Goal: Complete application form: Complete application form

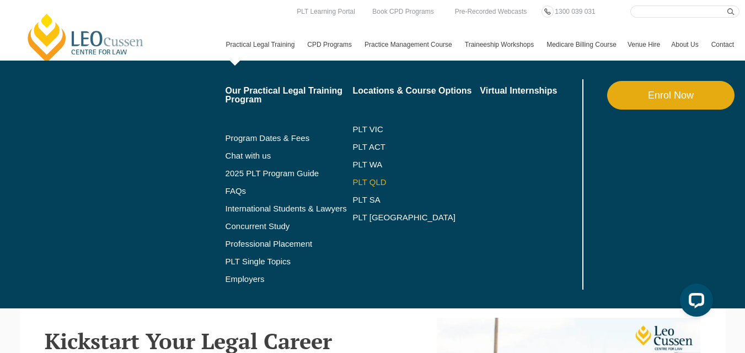
click at [352, 187] on link "PLT QLD" at bounding box center [415, 182] width 127 height 9
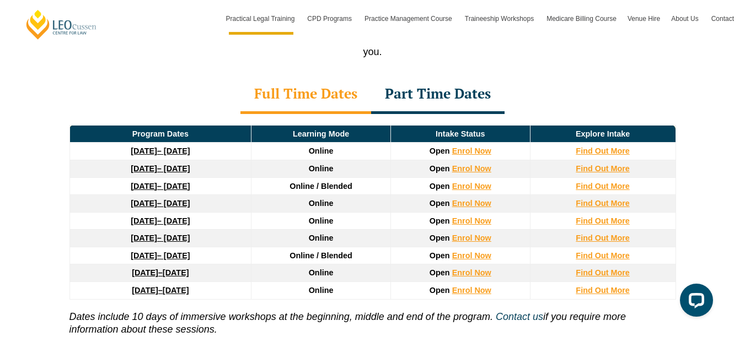
scroll to position [1494, 0]
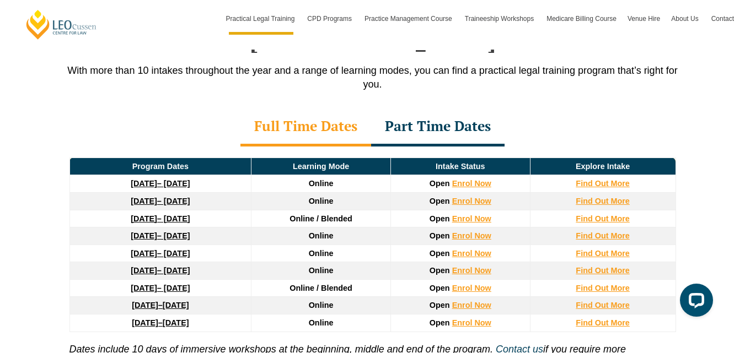
click at [470, 108] on div "Part Time Dates" at bounding box center [437, 127] width 133 height 39
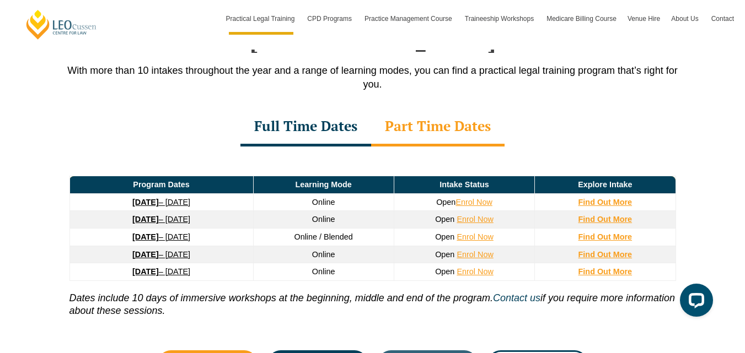
click at [297, 108] on div "Full Time Dates" at bounding box center [305, 127] width 131 height 39
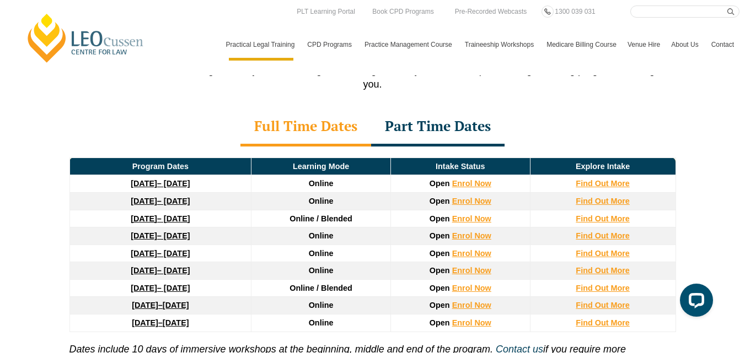
click at [303, 108] on div "Full Time Dates" at bounding box center [305, 127] width 131 height 39
click at [405, 108] on div "Part Time Dates" at bounding box center [437, 127] width 133 height 39
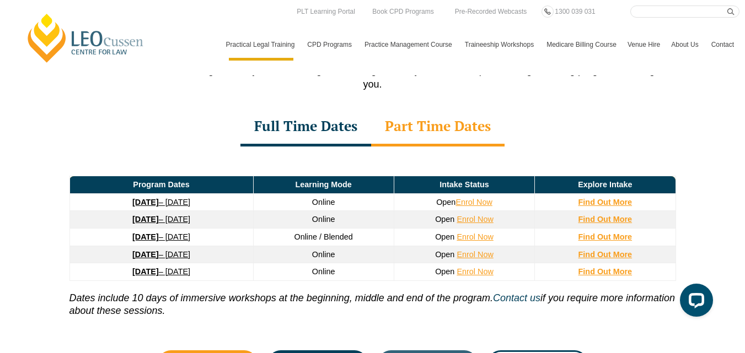
click at [347, 108] on div "Full Time Dates" at bounding box center [305, 127] width 131 height 39
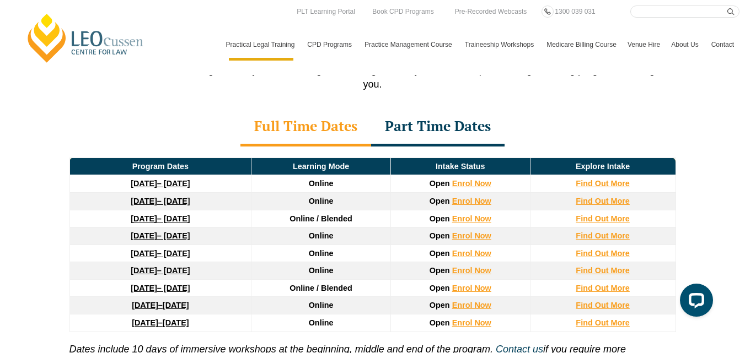
click at [399, 108] on div "Part Time Dates" at bounding box center [437, 127] width 133 height 39
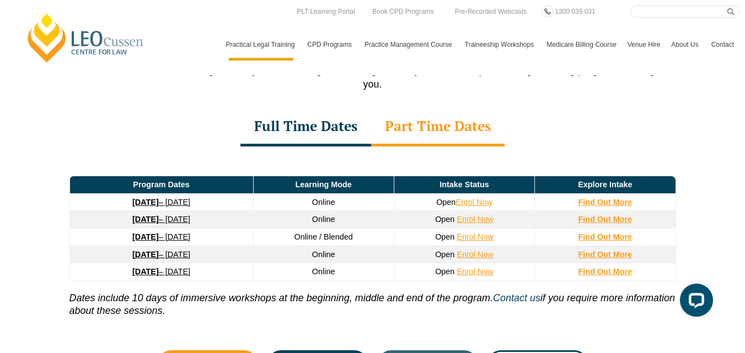
click at [346, 108] on div "Full Time Dates" at bounding box center [305, 127] width 131 height 39
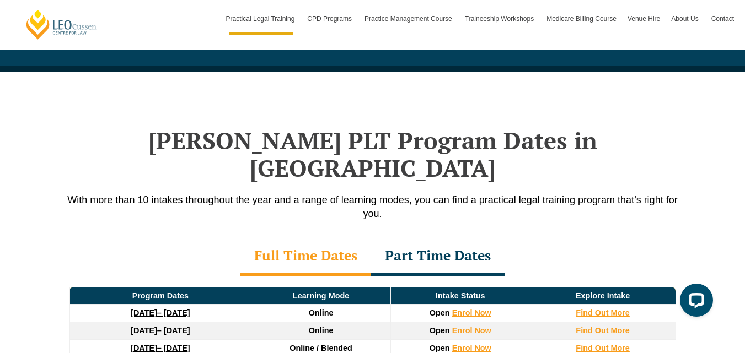
scroll to position [1440, 0]
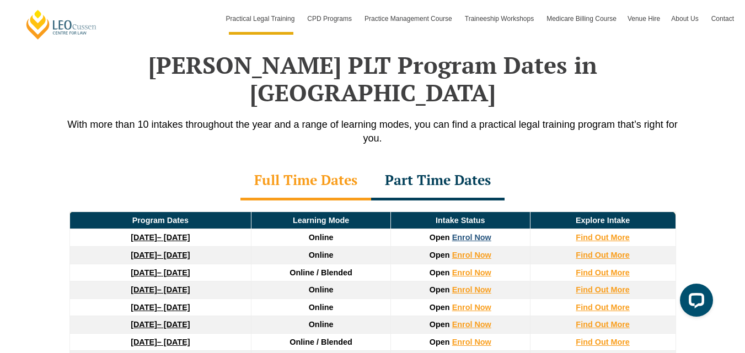
click at [467, 233] on link "Enrol Now" at bounding box center [471, 237] width 39 height 9
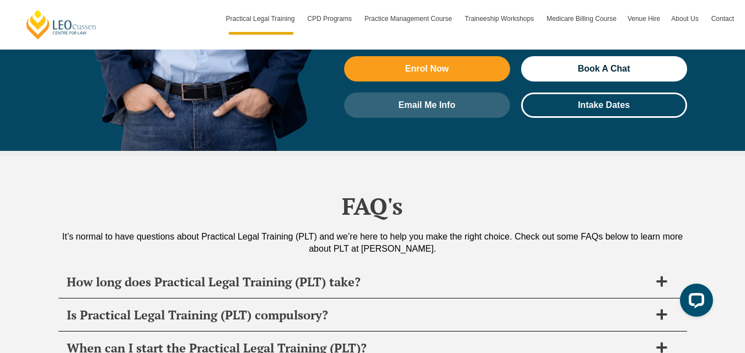
scroll to position [281, 0]
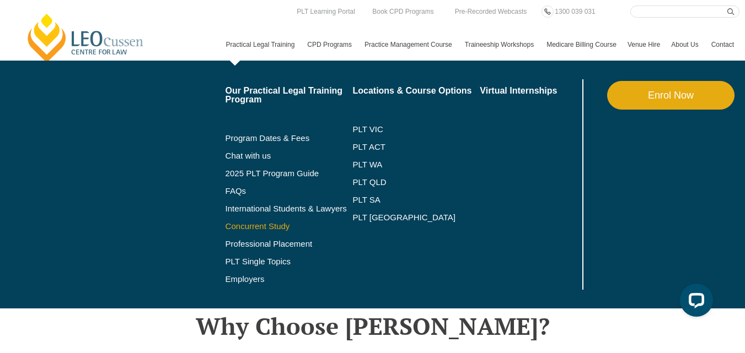
click at [226, 231] on link "Concurrent Study" at bounding box center [289, 226] width 127 height 9
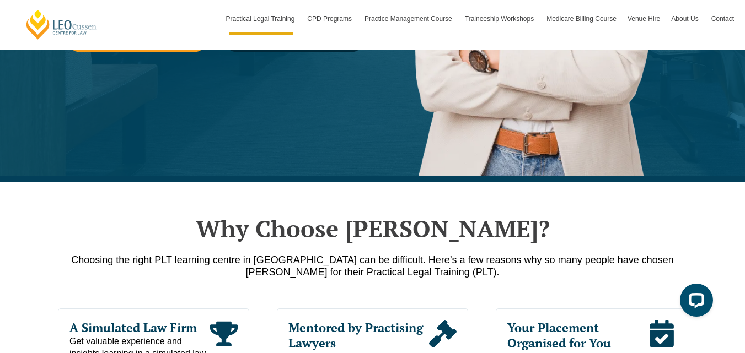
scroll to position [206, 0]
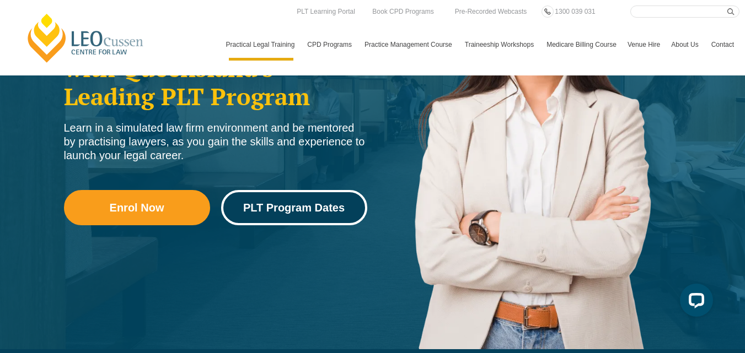
click at [288, 213] on span "PLT Program Dates" at bounding box center [293, 207] width 101 height 11
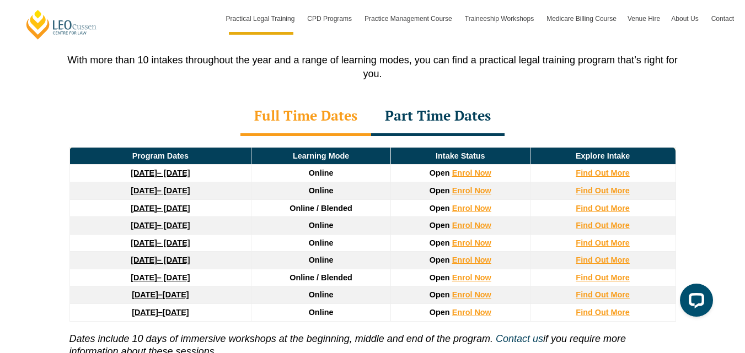
scroll to position [1515, 0]
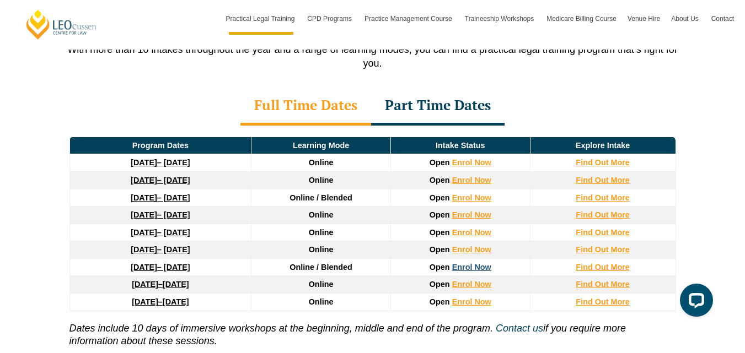
click at [463, 263] on link "Enrol Now" at bounding box center [471, 267] width 39 height 9
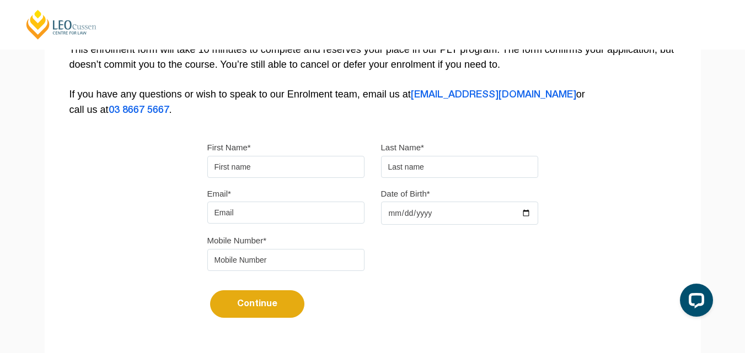
scroll to position [240, 0]
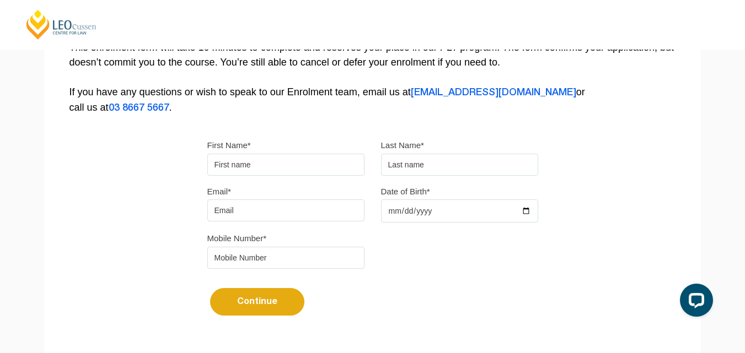
click at [249, 169] on input "First Name*" at bounding box center [285, 165] width 157 height 22
click at [415, 168] on input "text" at bounding box center [459, 165] width 157 height 22
click at [283, 199] on div "Email*" at bounding box center [286, 203] width 174 height 38
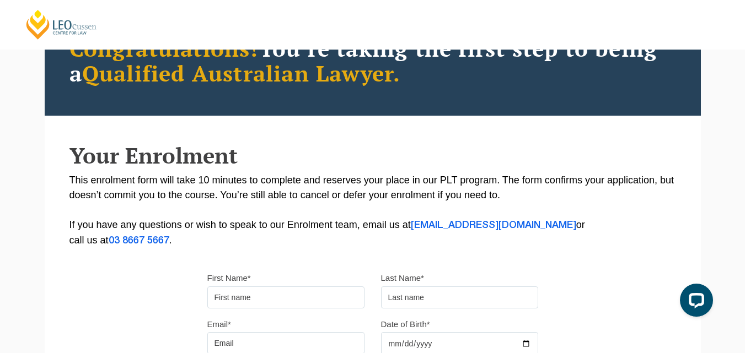
scroll to position [0, 0]
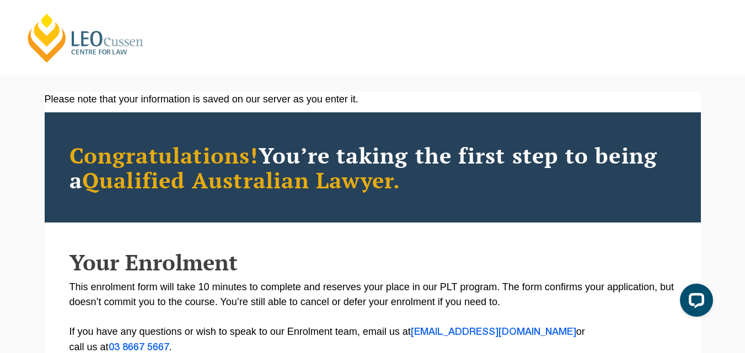
click at [87, 43] on link "[PERSON_NAME] Centre for Law" at bounding box center [86, 38] width 122 height 52
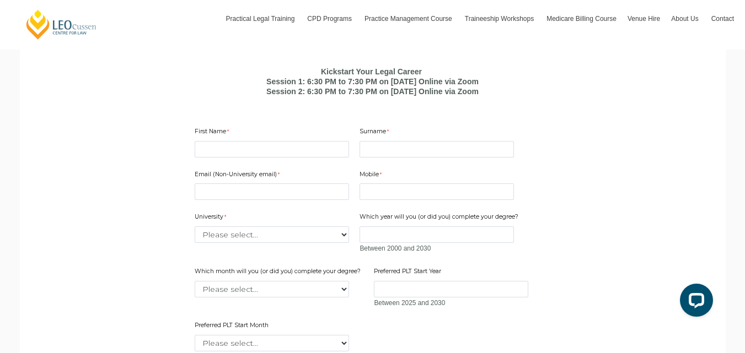
scroll to position [700, 0]
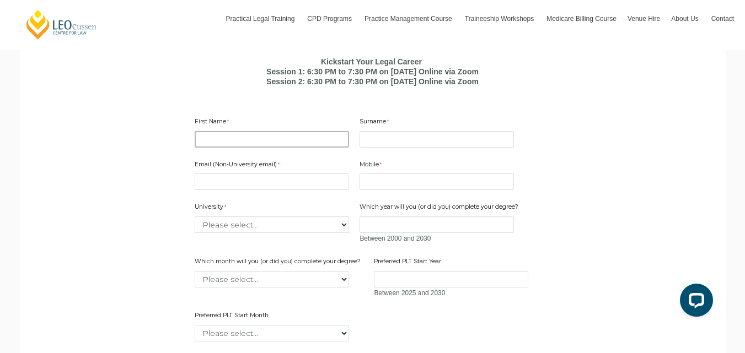
click at [317, 148] on input "First Name" at bounding box center [272, 139] width 154 height 17
type input "Jonathan"
type input "Makinson"
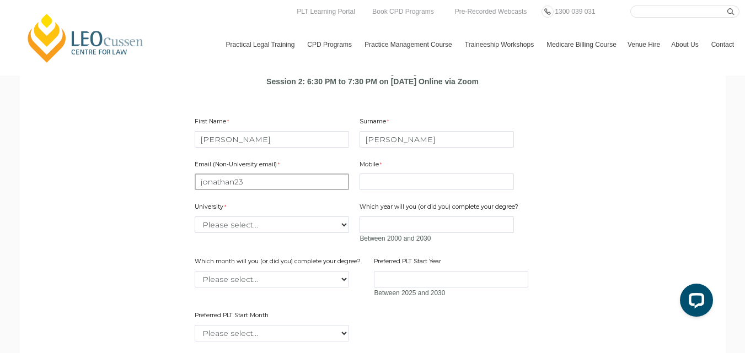
paste input "8 9"
type input "jonathan23895@outlook.com"
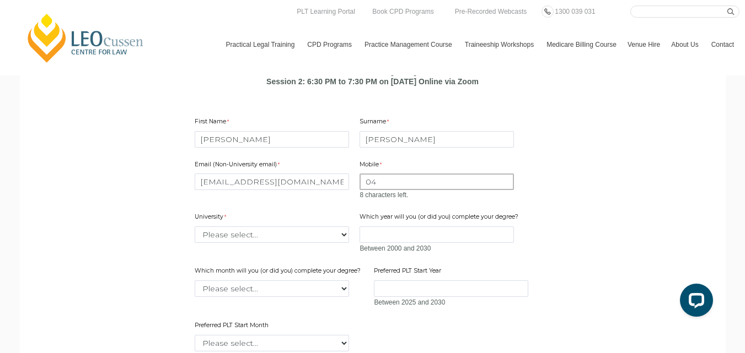
paste input "6"
type input "0466051641"
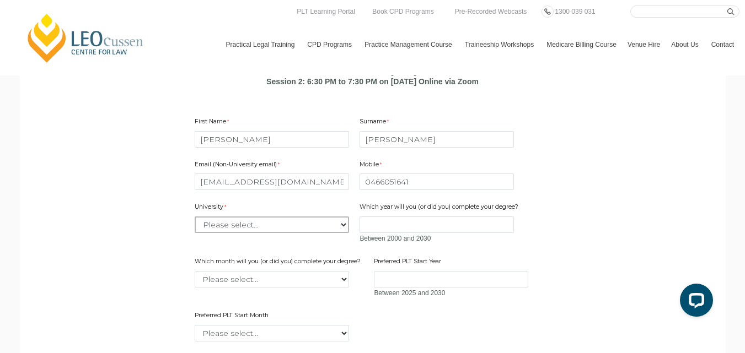
click at [321, 235] on div "University Please select... Australian Catholic University Australian National …" at bounding box center [271, 218] width 163 height 35
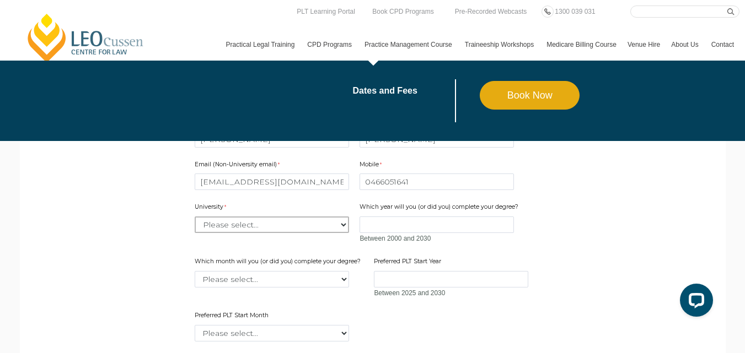
select select "tfa_2211"
click at [195, 233] on select "Please select... Australian Catholic University Australian National University …" at bounding box center [272, 225] width 154 height 17
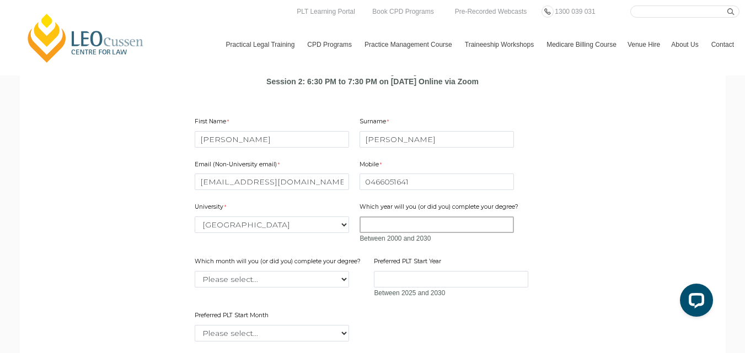
click at [427, 233] on input "Which year will you (or did you) complete your degree?" at bounding box center [437, 225] width 154 height 17
paste input "6"
type input "2026"
click at [340, 288] on select "Please select... January February March April May June July August September Oc…" at bounding box center [272, 279] width 154 height 17
select select "tfa_2230"
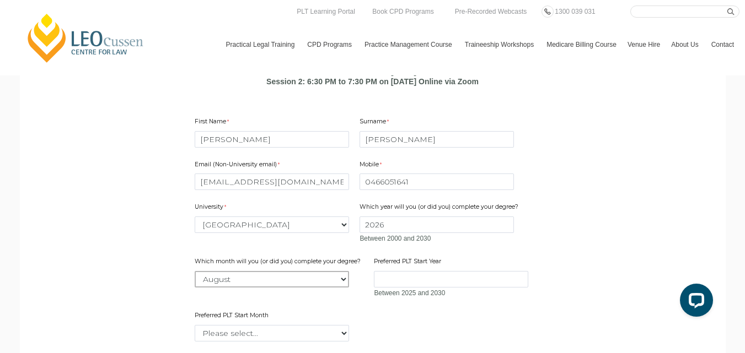
click at [195, 288] on select "Please select... January February March April May June July August September Oc…" at bounding box center [272, 279] width 154 height 17
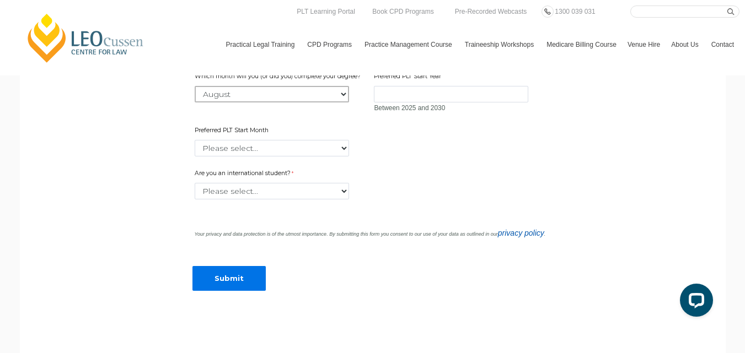
scroll to position [903, 0]
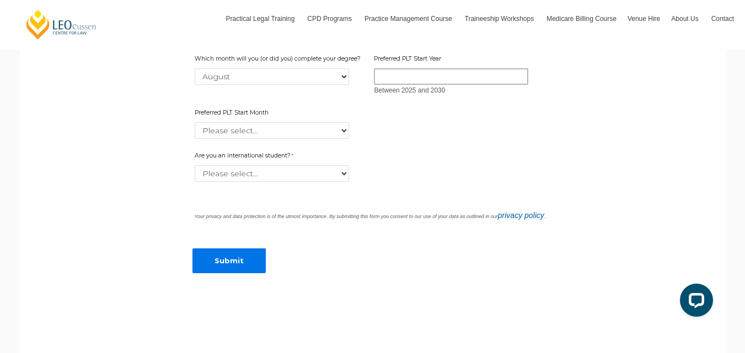
click at [451, 85] on input "Preferred PLT Start Year" at bounding box center [451, 76] width 154 height 17
paste input "6"
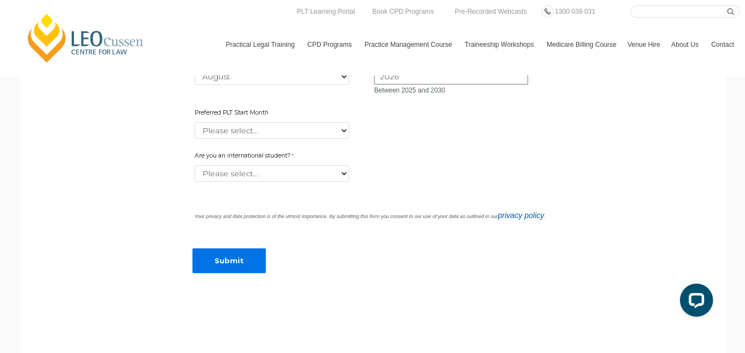
type input "2026"
click at [269, 139] on select "Please select... January February March April May June July August September Oc…" at bounding box center [272, 130] width 154 height 17
select select "tfa_2343"
click at [195, 139] on select "Please select... January February March April May June July August September Oc…" at bounding box center [272, 130] width 154 height 17
click at [253, 182] on select "Please select... Yes No" at bounding box center [272, 173] width 154 height 17
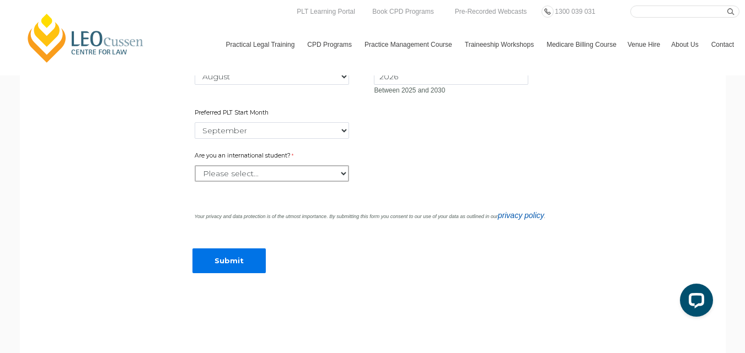
select select "tfa_60"
click at [195, 182] on select "Please select... Yes No" at bounding box center [272, 173] width 154 height 17
click at [250, 274] on input "Submit" at bounding box center [228, 261] width 73 height 25
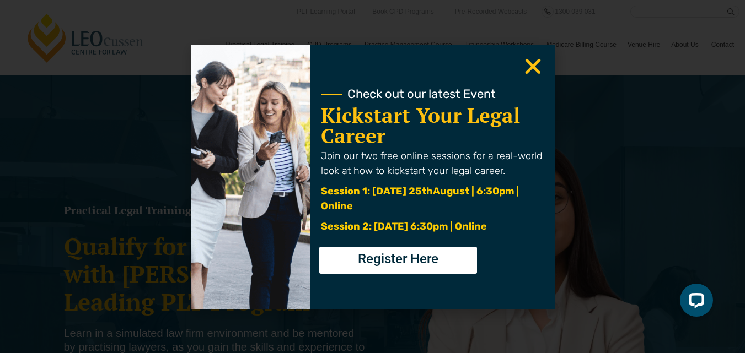
click at [534, 60] on icon "Close" at bounding box center [533, 67] width 22 height 22
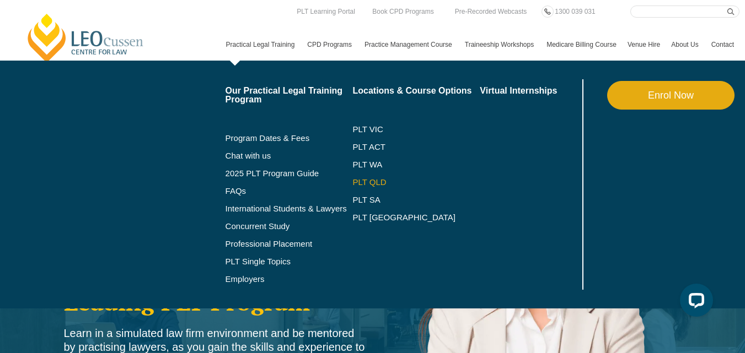
click at [352, 187] on link "PLT QLD" at bounding box center [415, 182] width 127 height 9
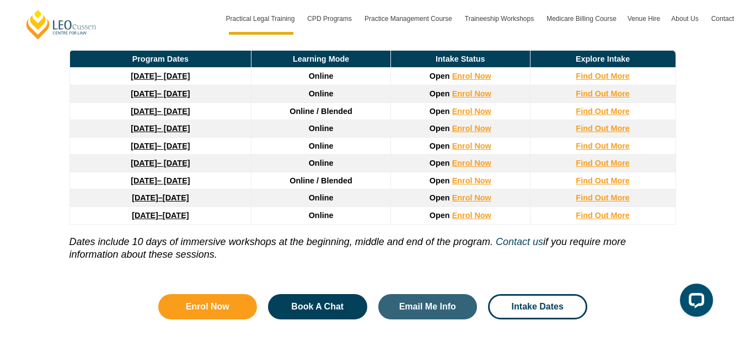
scroll to position [1461, 0]
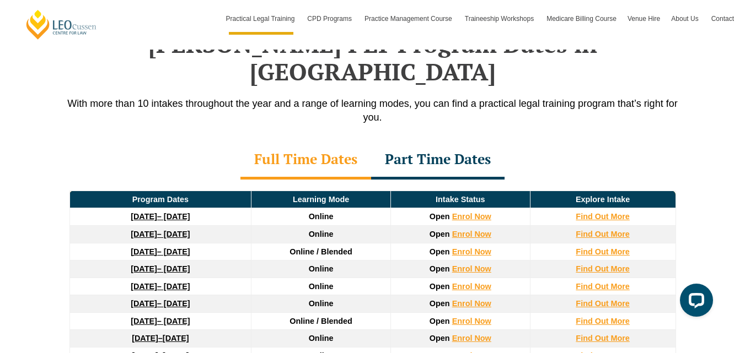
click at [184, 317] on link "3 August 2026 – 18 December 2026" at bounding box center [160, 321] width 59 height 9
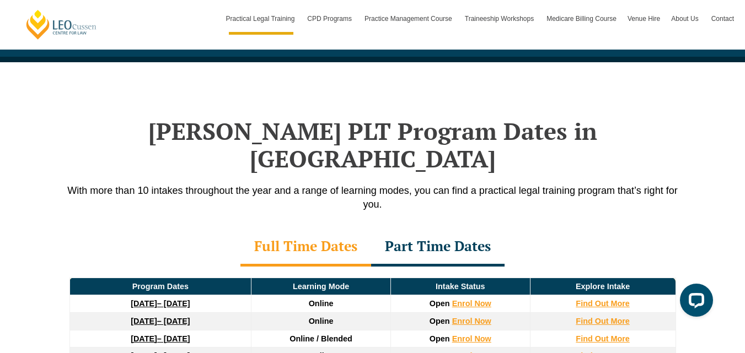
scroll to position [1460, 0]
